Goal: Task Accomplishment & Management: Manage account settings

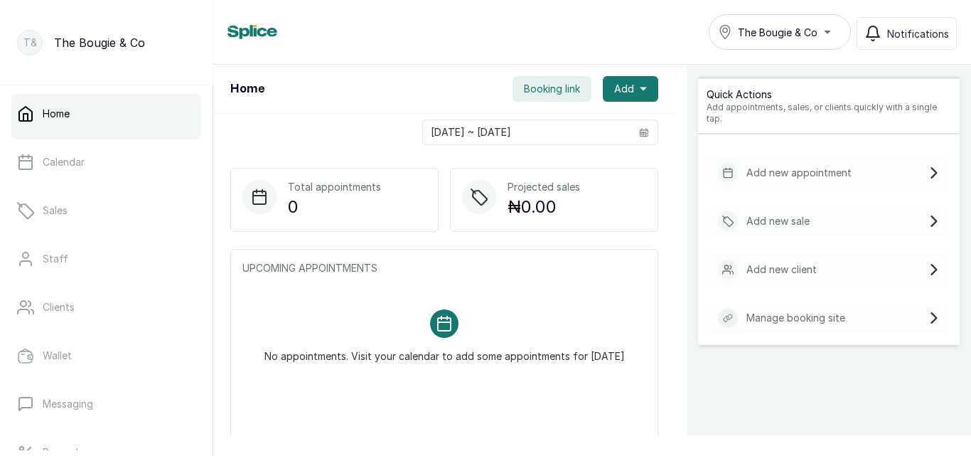
click at [97, 113] on link "Home" at bounding box center [106, 114] width 190 height 40
click at [34, 49] on p "T&" at bounding box center [30, 43] width 14 height 14
click at [832, 26] on div "The Bougie & Co" at bounding box center [780, 31] width 124 height 17
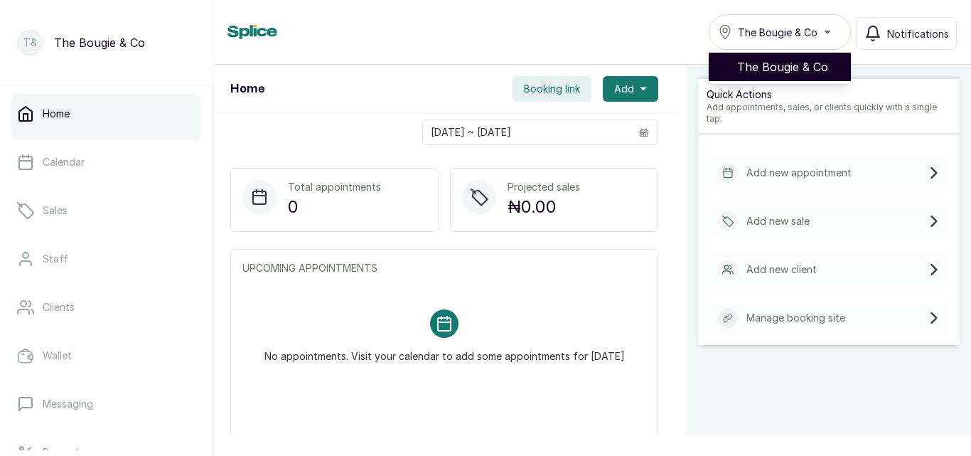
click at [782, 65] on span "The Bougie & Co" at bounding box center [788, 66] width 102 height 17
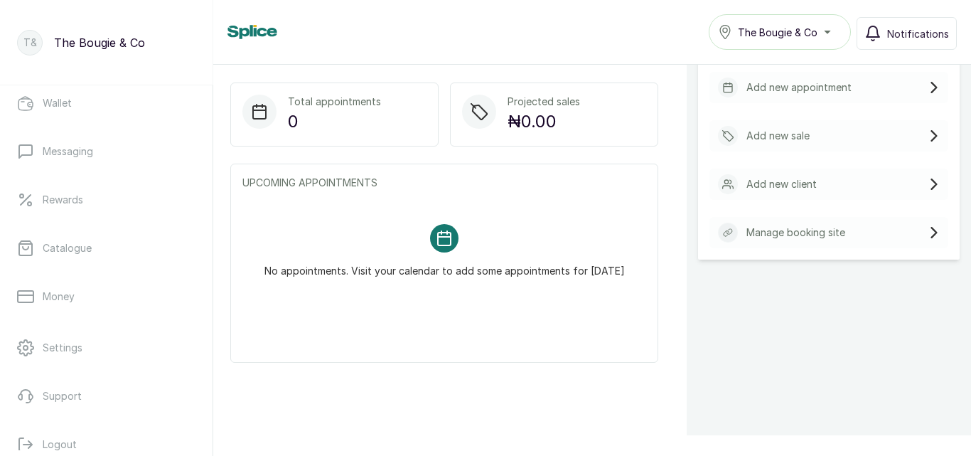
scroll to position [275, 0]
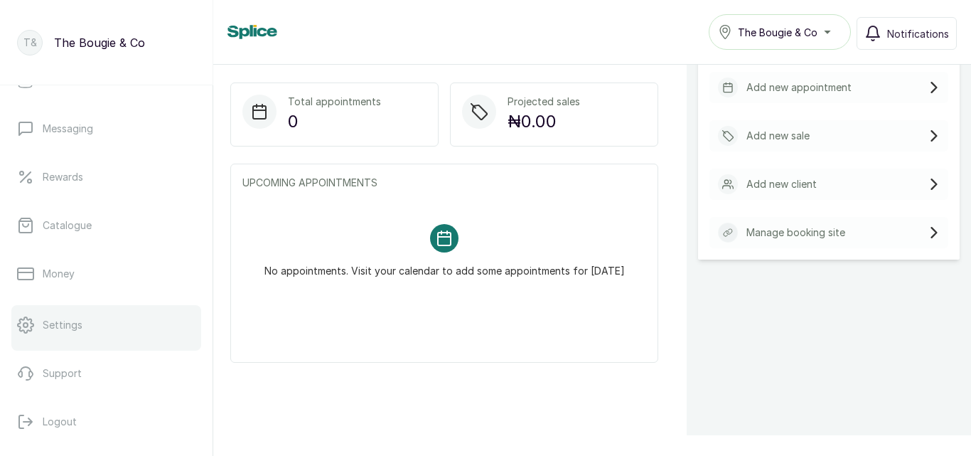
click at [71, 321] on p "Settings" at bounding box center [63, 325] width 40 height 14
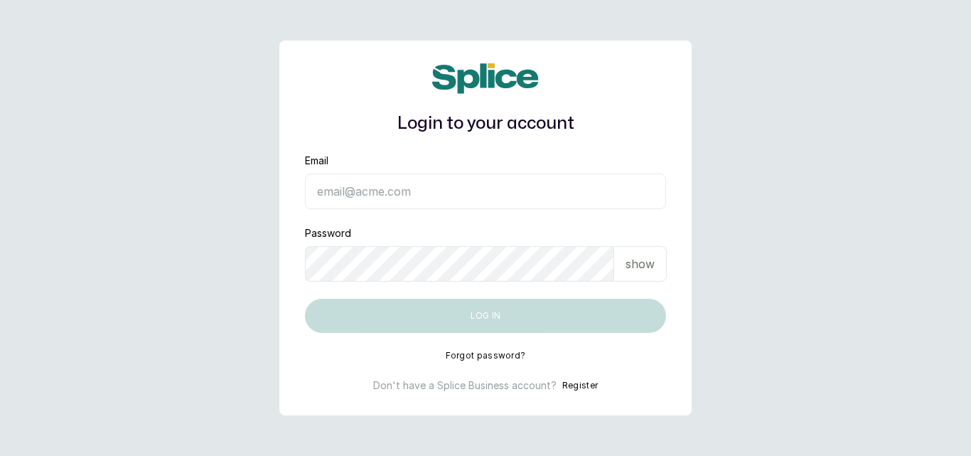
type input "[EMAIL_ADDRESS][DOMAIN_NAME]"
click at [643, 267] on p "show" at bounding box center [640, 263] width 29 height 17
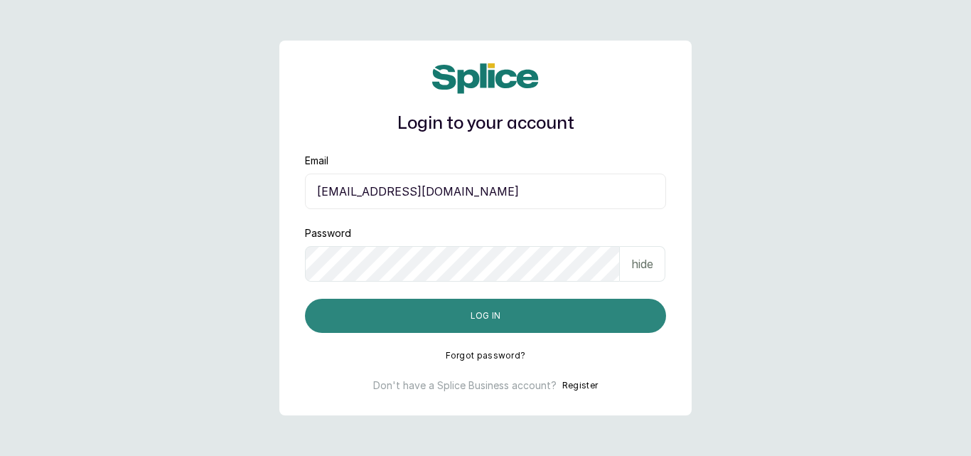
click at [531, 316] on button "Log in" at bounding box center [485, 316] width 361 height 34
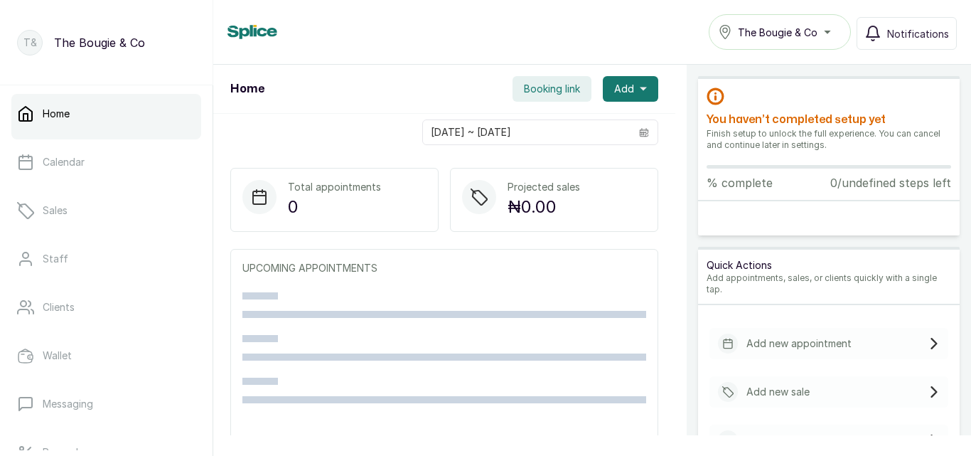
click at [740, 122] on h2 "You haven’t completed setup yet" at bounding box center [829, 119] width 245 height 17
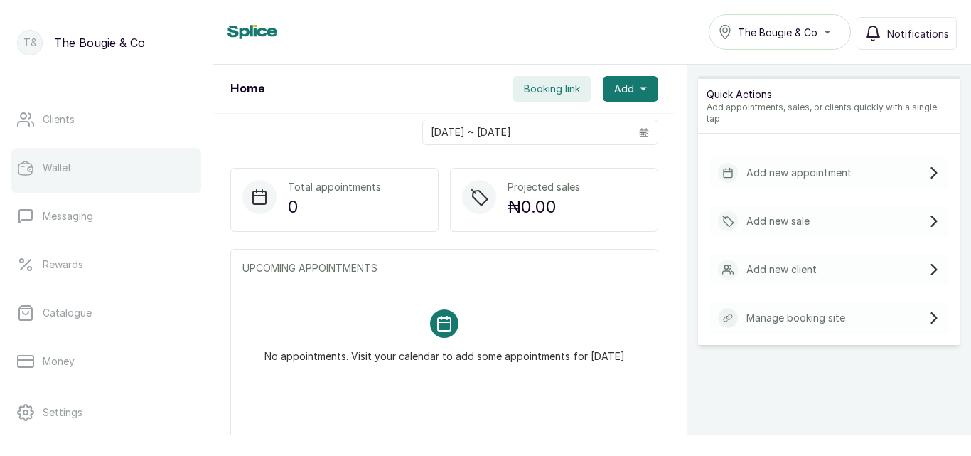
scroll to position [206, 0]
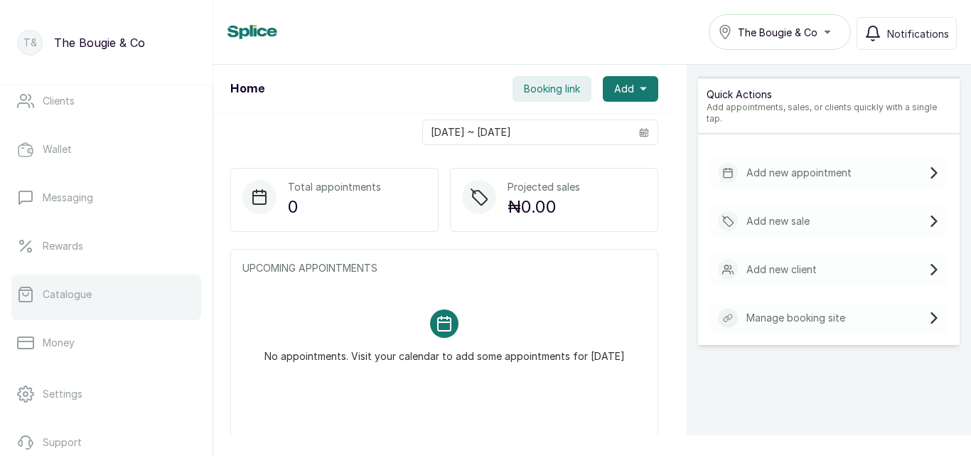
click at [148, 277] on link "Catalogue" at bounding box center [106, 294] width 190 height 40
